Goal: Information Seeking & Learning: Check status

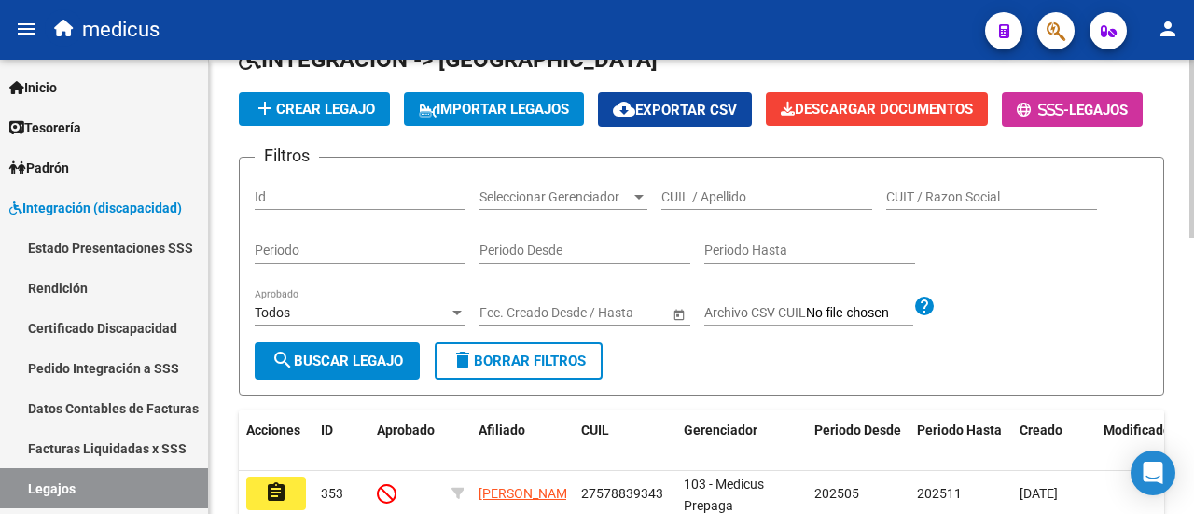
scroll to position [187, 0]
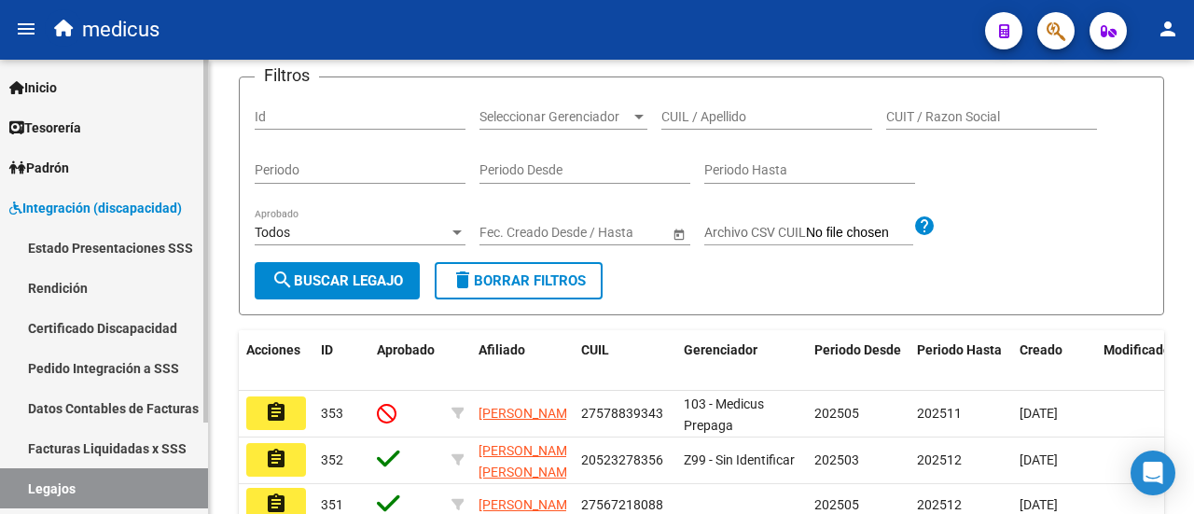
click at [118, 447] on link "Facturas Liquidadas x SSS" at bounding box center [104, 448] width 208 height 40
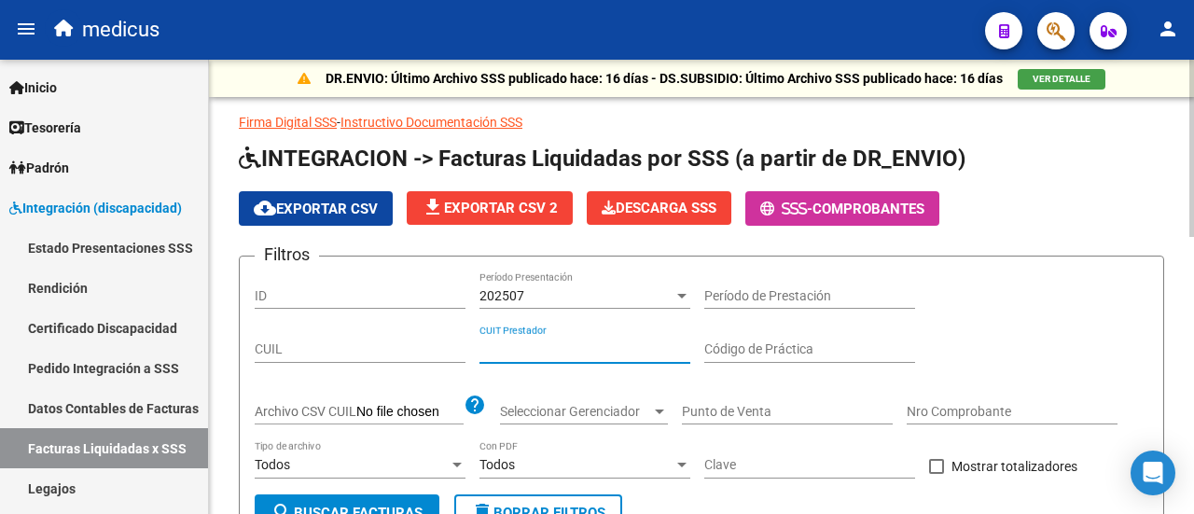
click at [571, 356] on input "CUIT Prestador" at bounding box center [585, 350] width 211 height 16
paste input "27-28860987-5"
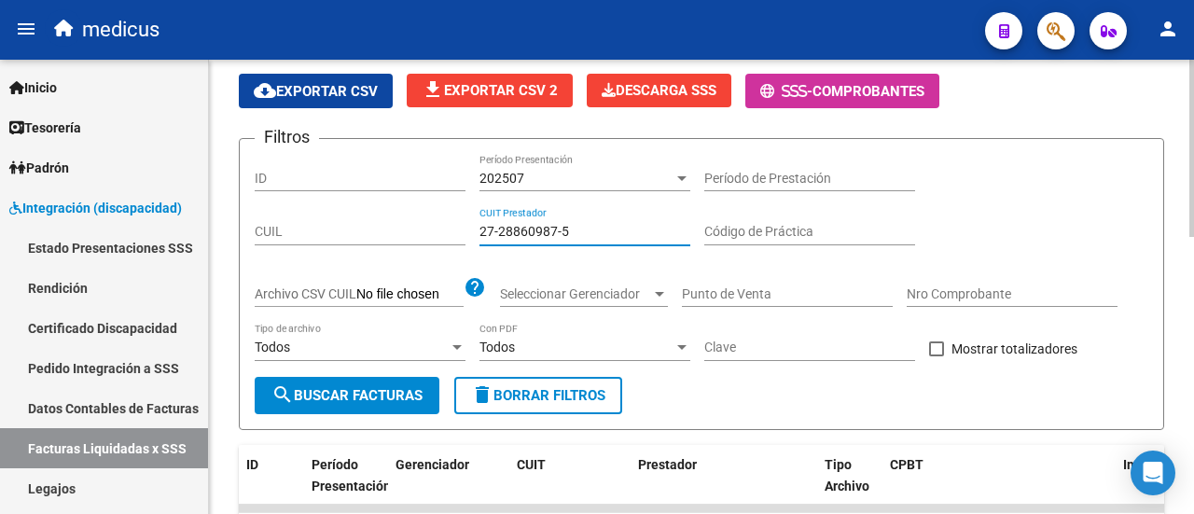
scroll to position [187, 0]
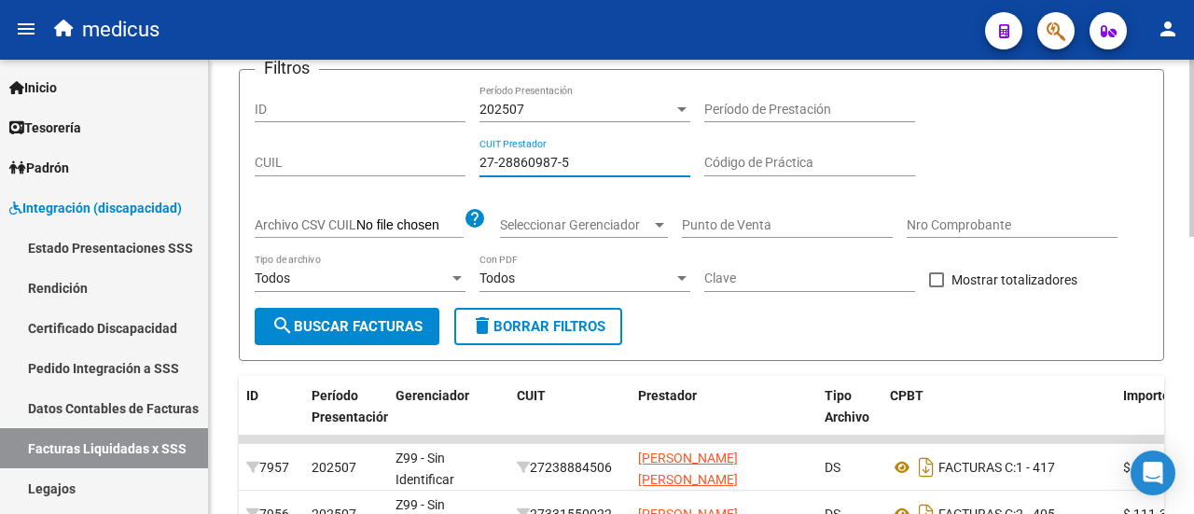
type input "27-28860987-5"
click at [355, 322] on span "search Buscar Facturas" at bounding box center [347, 326] width 151 height 17
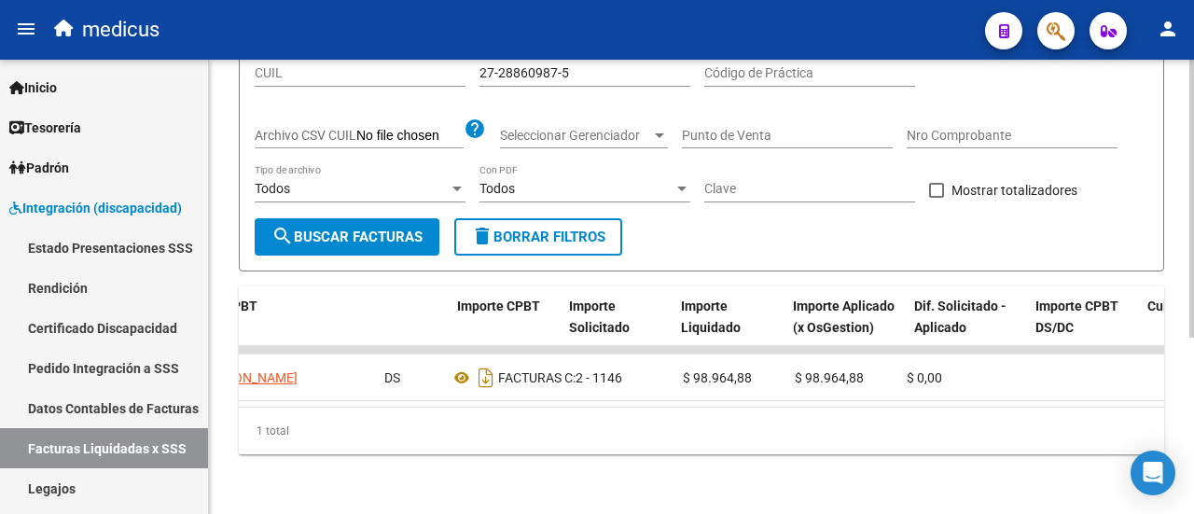
scroll to position [0, 0]
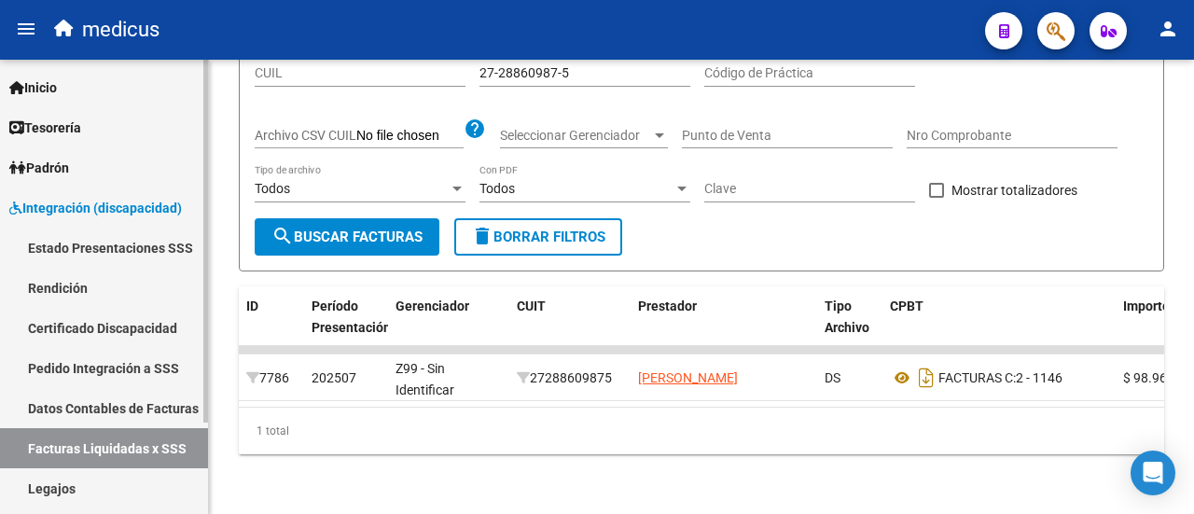
click at [147, 413] on link "Datos Contables de Facturas" at bounding box center [104, 408] width 208 height 40
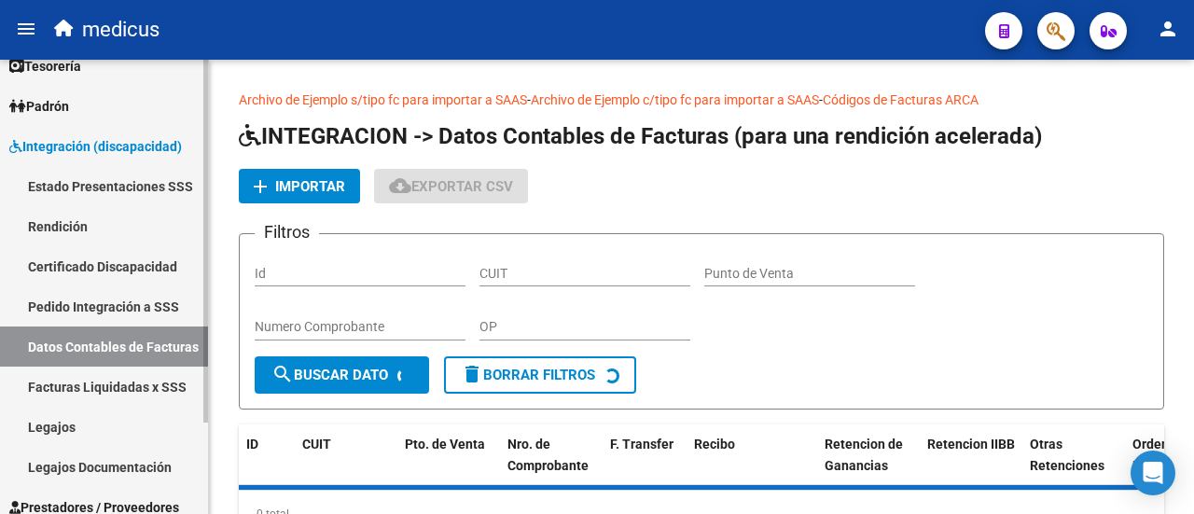
scroll to position [114, 0]
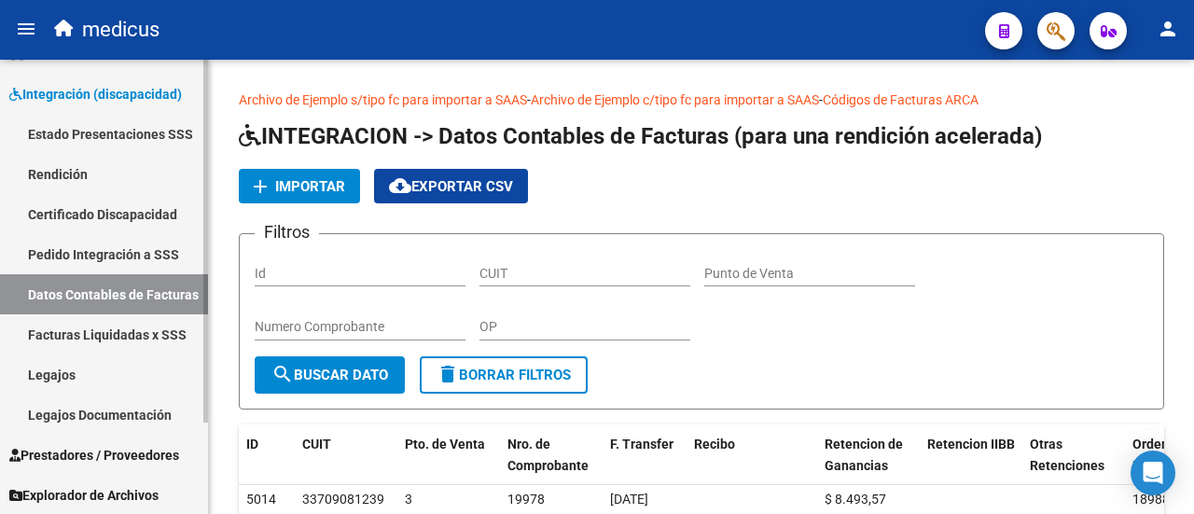
click at [113, 458] on span "Prestadores / Proveedores" at bounding box center [94, 455] width 170 height 21
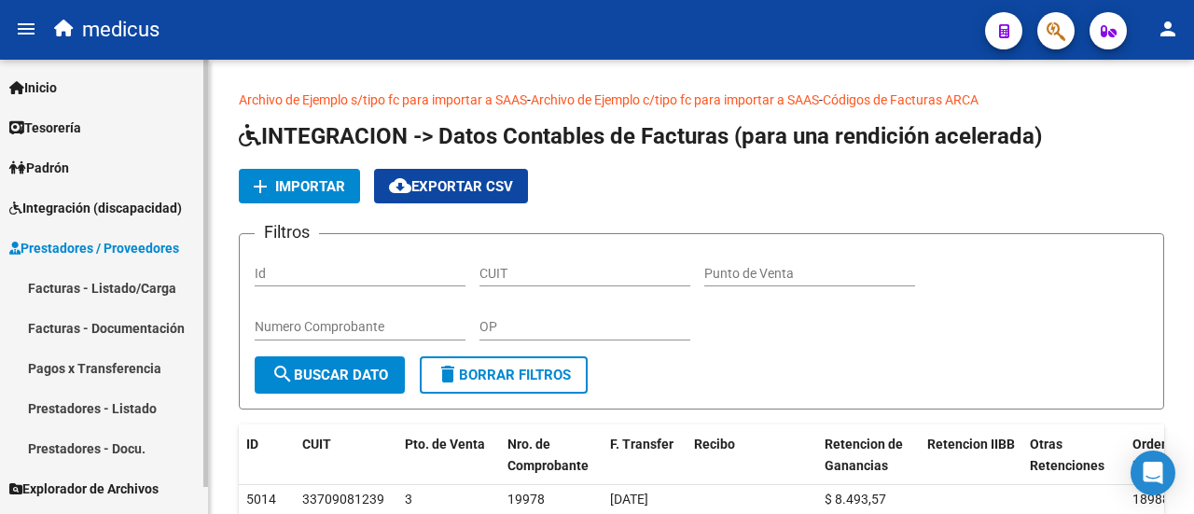
scroll to position [0, 0]
click at [123, 289] on link "Facturas - Listado/Carga" at bounding box center [104, 288] width 208 height 40
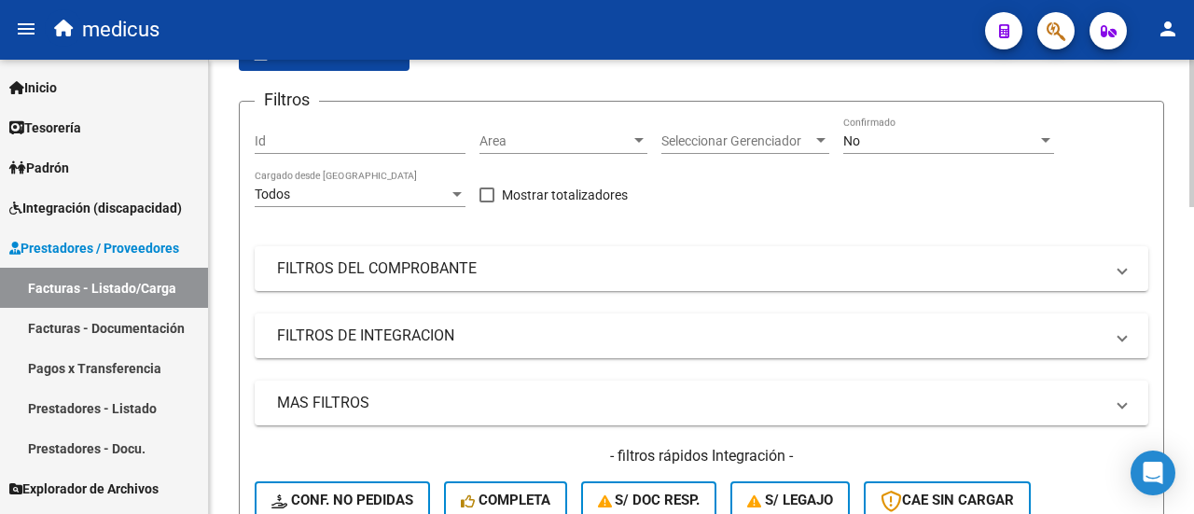
scroll to position [187, 0]
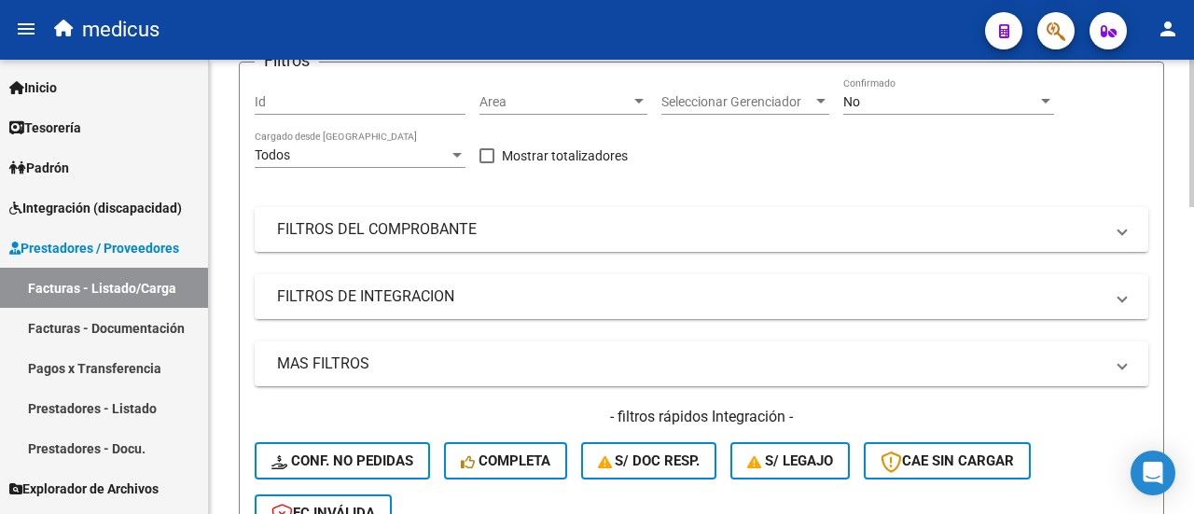
click at [412, 297] on mat-panel-title "FILTROS DE INTEGRACION" at bounding box center [690, 296] width 827 height 21
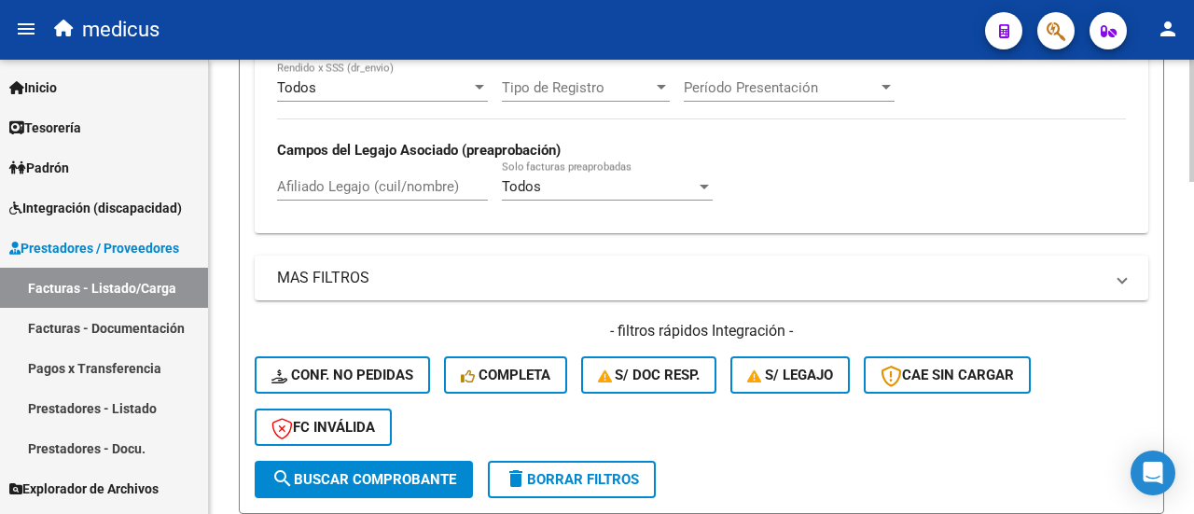
scroll to position [560, 0]
click at [370, 278] on mat-panel-title "MAS FILTROS" at bounding box center [690, 277] width 827 height 21
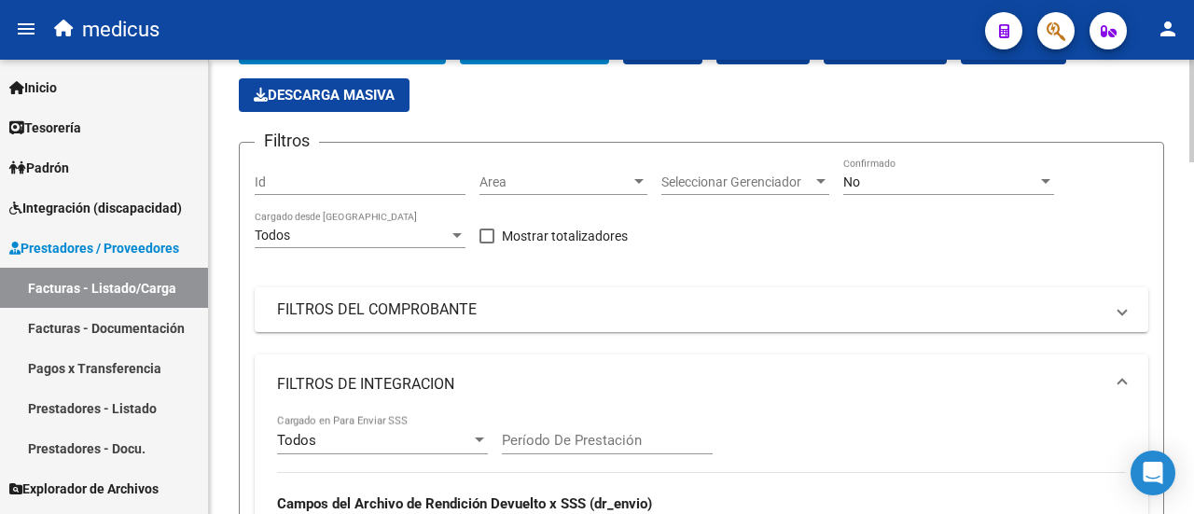
scroll to position [93, 0]
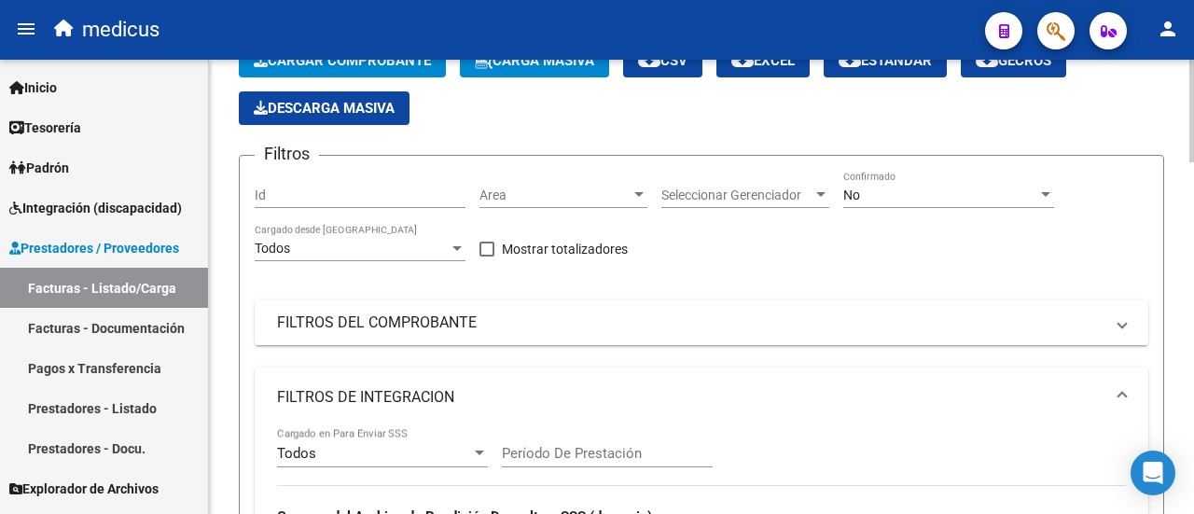
click at [383, 328] on mat-panel-title "FILTROS DEL COMPROBANTE" at bounding box center [690, 323] width 827 height 21
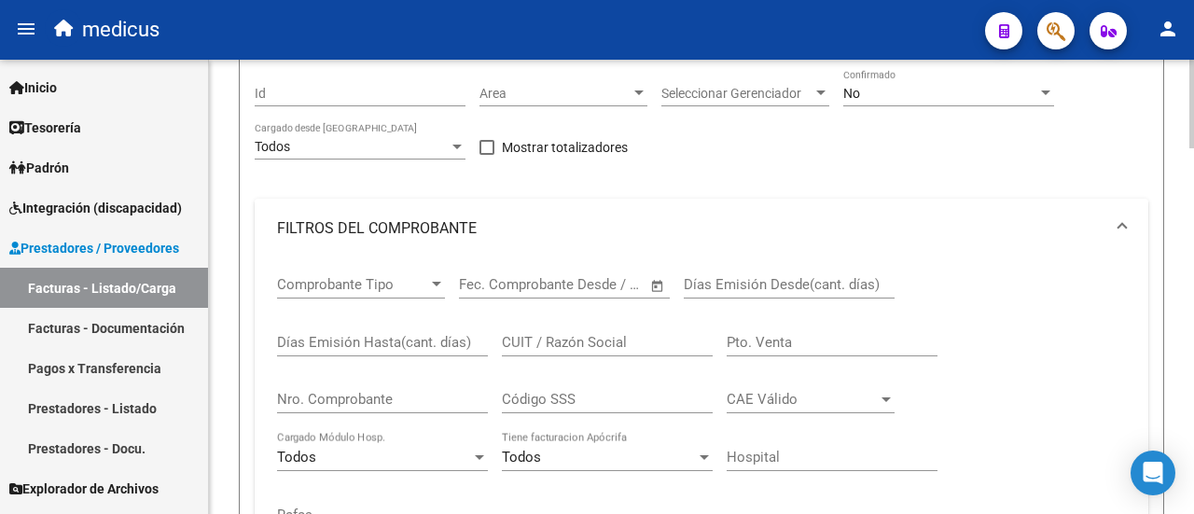
scroll to position [280, 0]
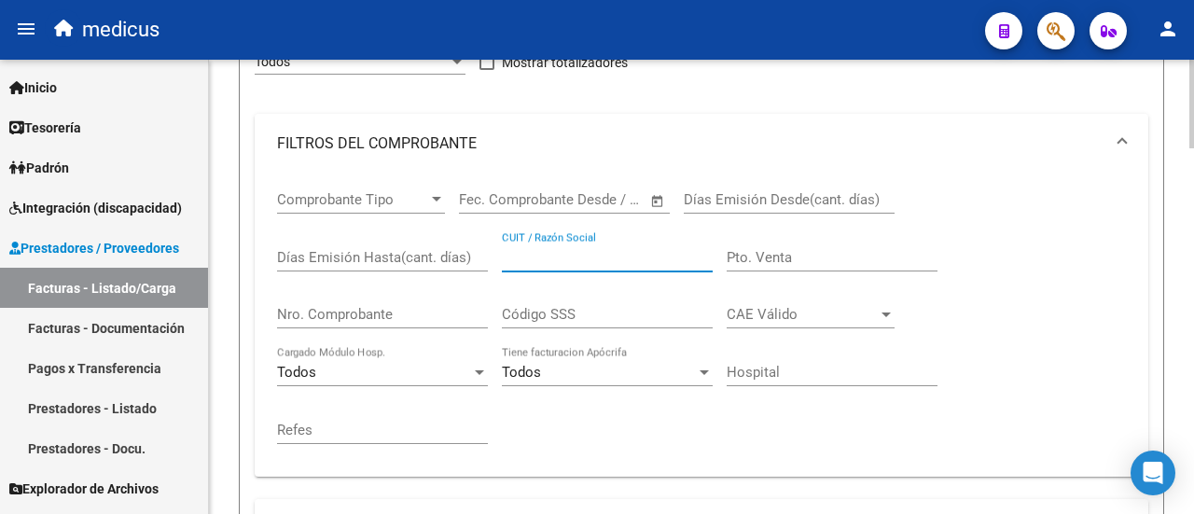
click at [621, 260] on input "CUIT / Razón Social" at bounding box center [607, 257] width 211 height 17
paste input "27288609875"
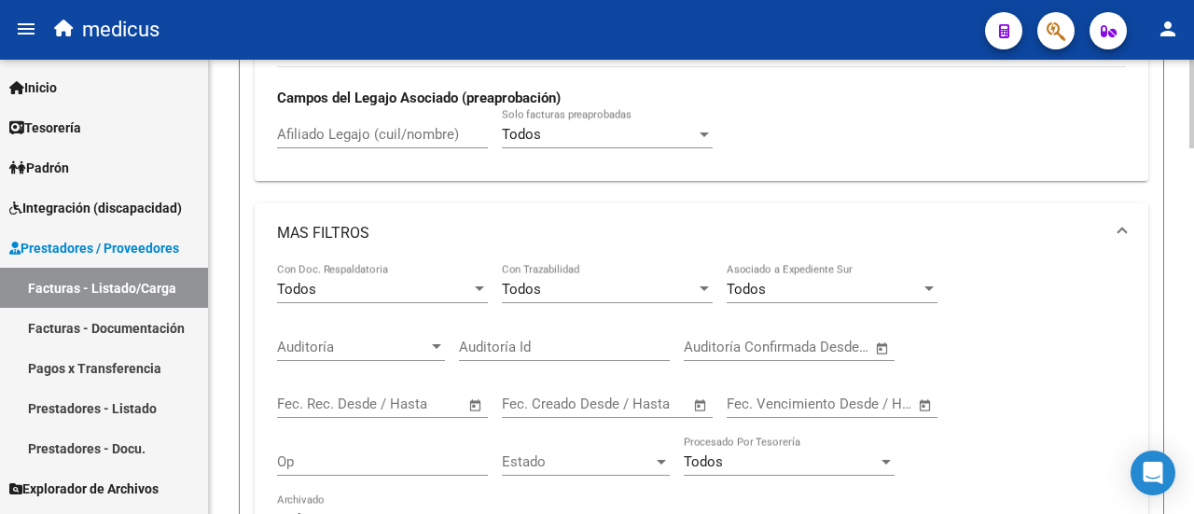
scroll to position [840, 0]
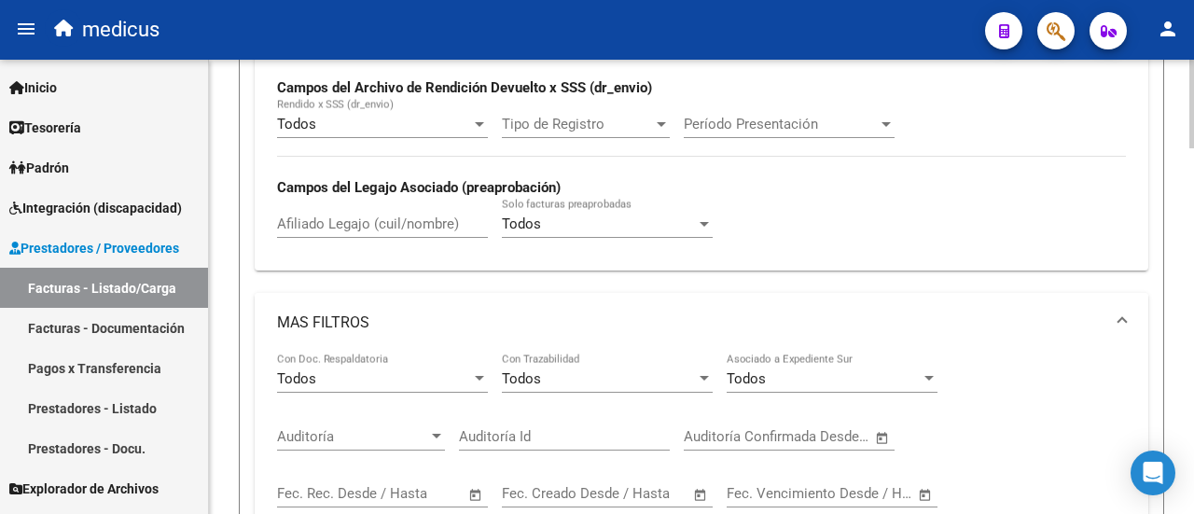
type input "27288609875"
click at [479, 308] on mat-expansion-panel-header "MAS FILTROS" at bounding box center [702, 323] width 894 height 60
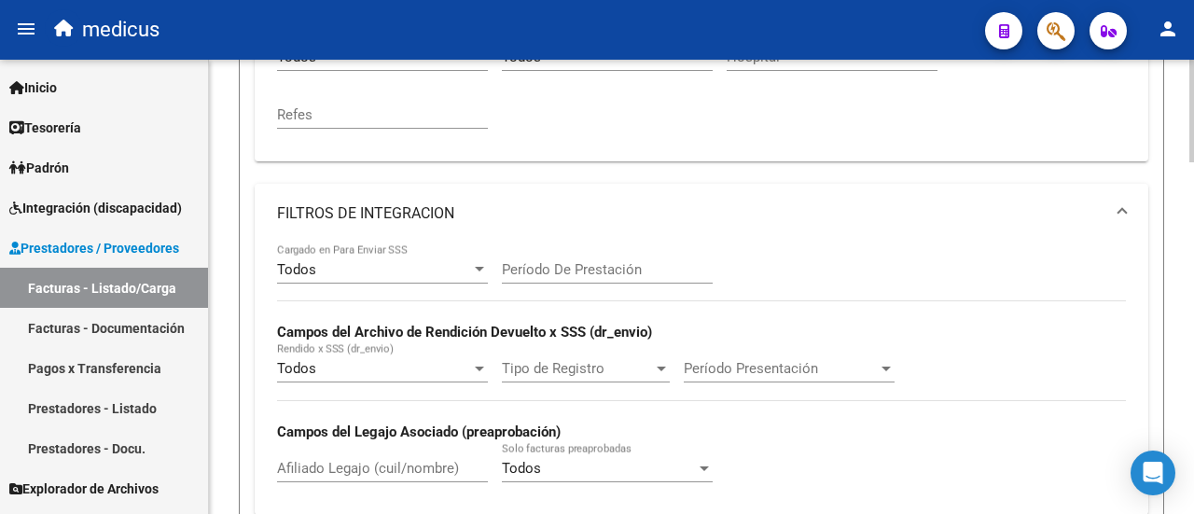
scroll to position [560, 0]
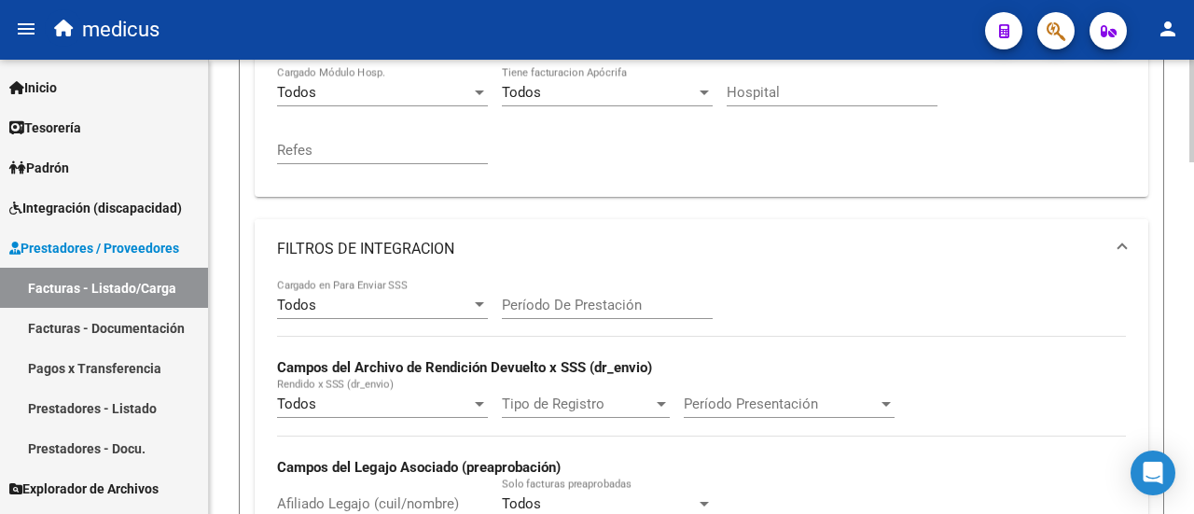
click at [505, 245] on mat-panel-title "FILTROS DE INTEGRACION" at bounding box center [690, 249] width 827 height 21
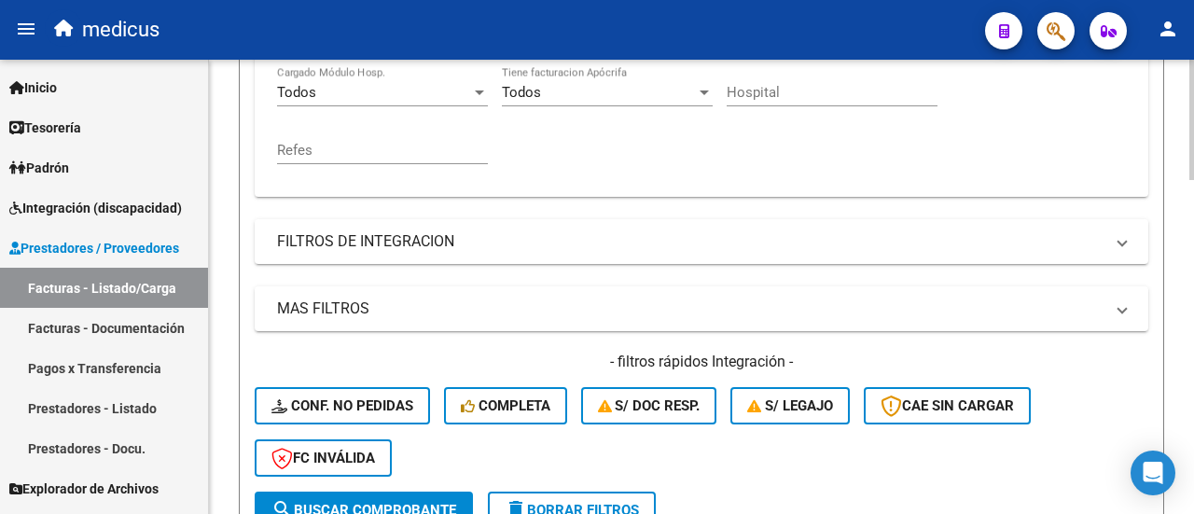
scroll to position [747, 0]
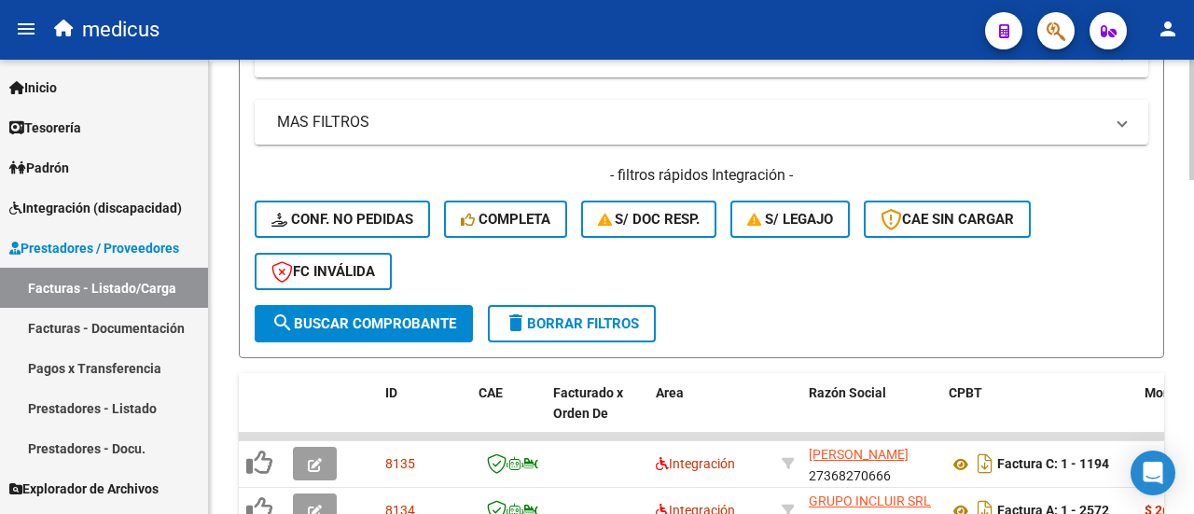
click at [408, 330] on span "search Buscar Comprobante" at bounding box center [364, 323] width 185 height 17
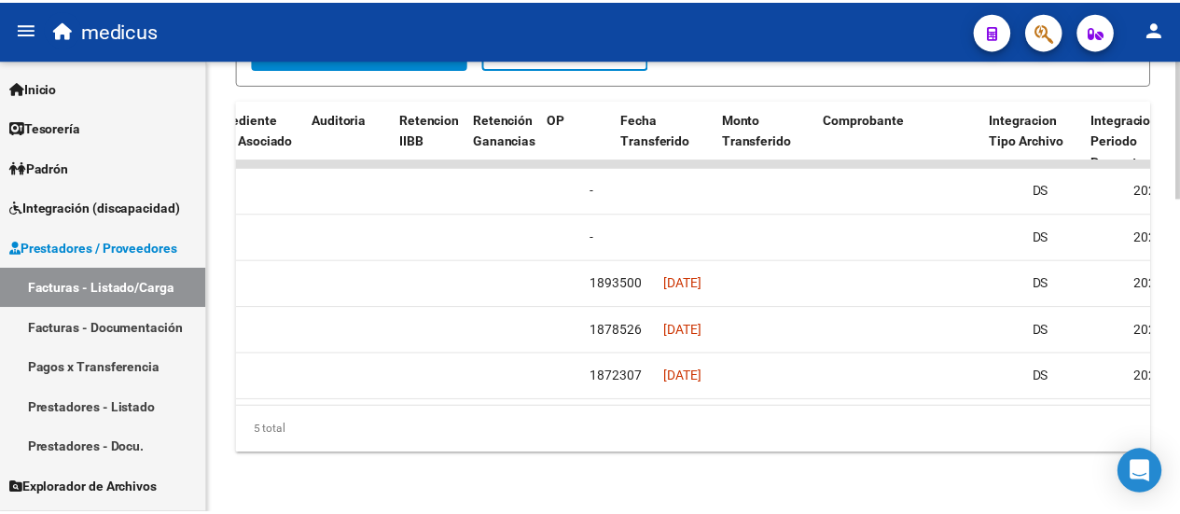
scroll to position [0, 1543]
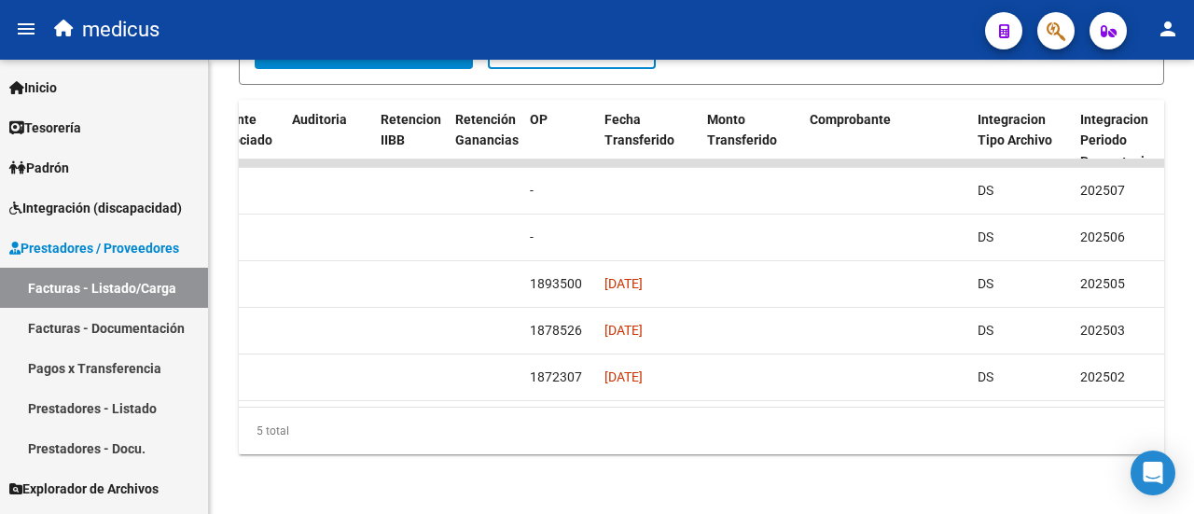
click at [1193, 29] on mat-toolbar "menu medicus person" at bounding box center [597, 30] width 1194 height 60
click at [1185, 25] on button "person" at bounding box center [1168, 29] width 37 height 37
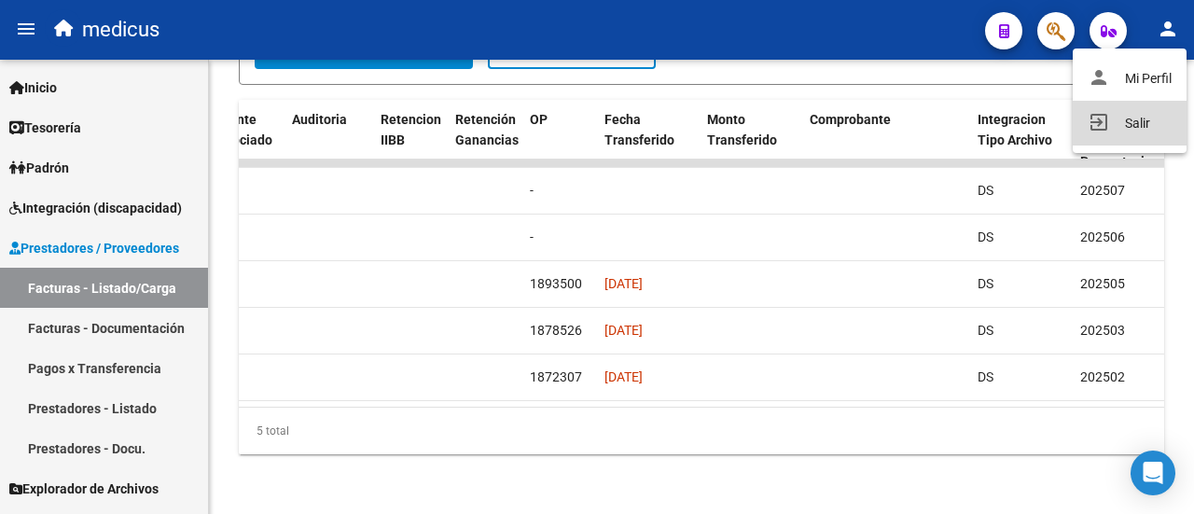
click at [1143, 115] on button "exit_to_app Salir" at bounding box center [1130, 123] width 114 height 45
